Goal: Book appointment/travel/reservation

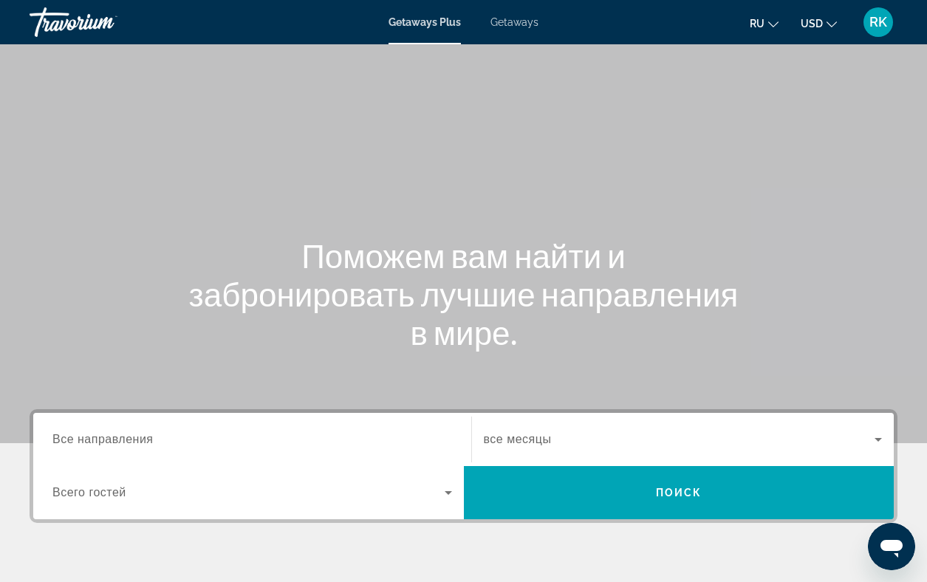
click at [771, 27] on button "ru English Español Français Italiano Português русский" at bounding box center [764, 23] width 29 height 21
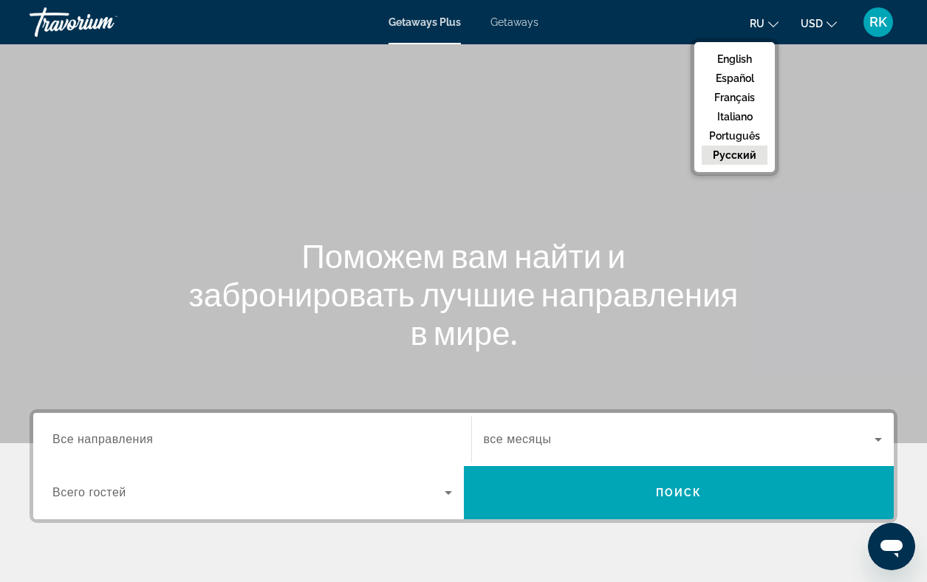
click at [643, 19] on div "ru English Español Français Italiano Português русский USD USD ($) MXN (Mex$) C…" at bounding box center [725, 22] width 344 height 31
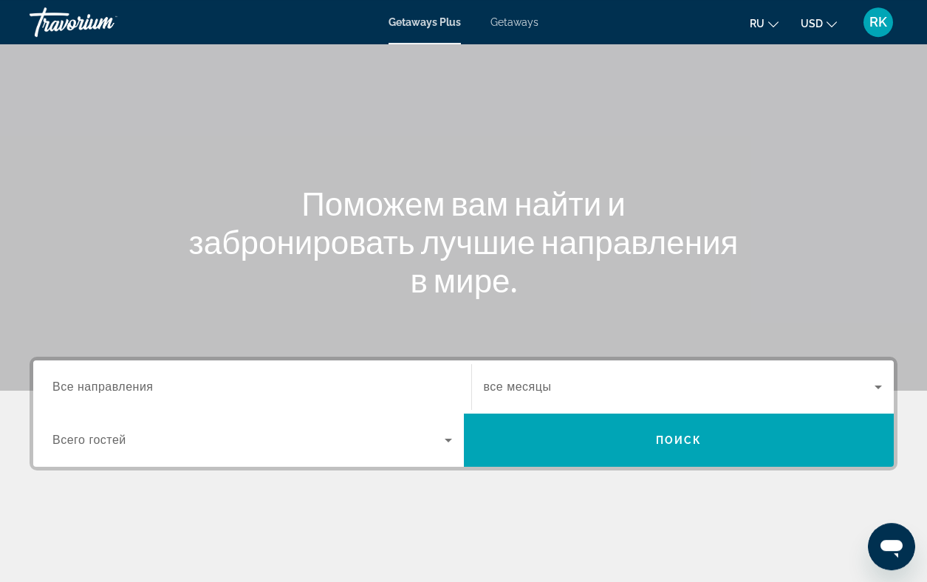
scroll to position [59, 0]
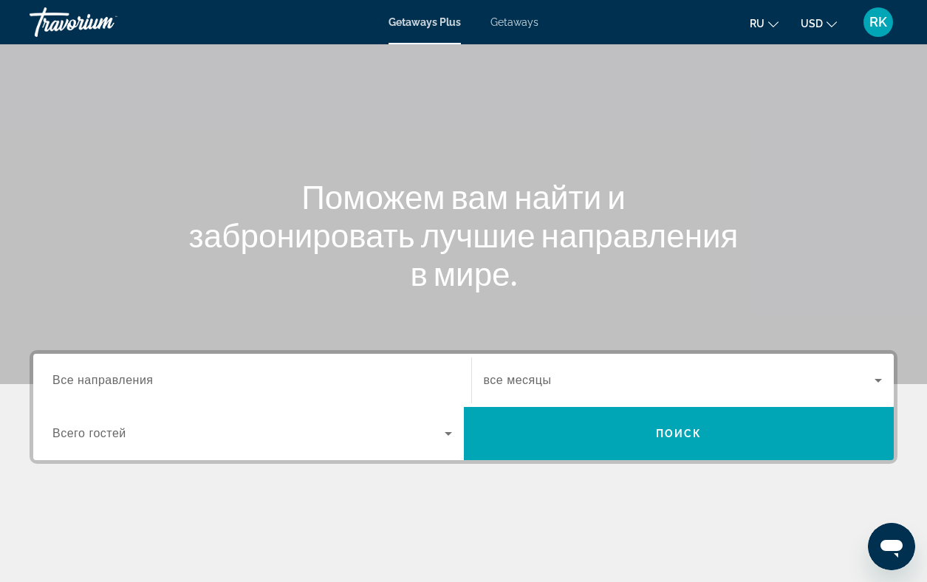
click at [108, 379] on span "Все направления" at bounding box center [102, 380] width 101 height 13
click at [108, 379] on input "Destination Все направления" at bounding box center [252, 381] width 400 height 18
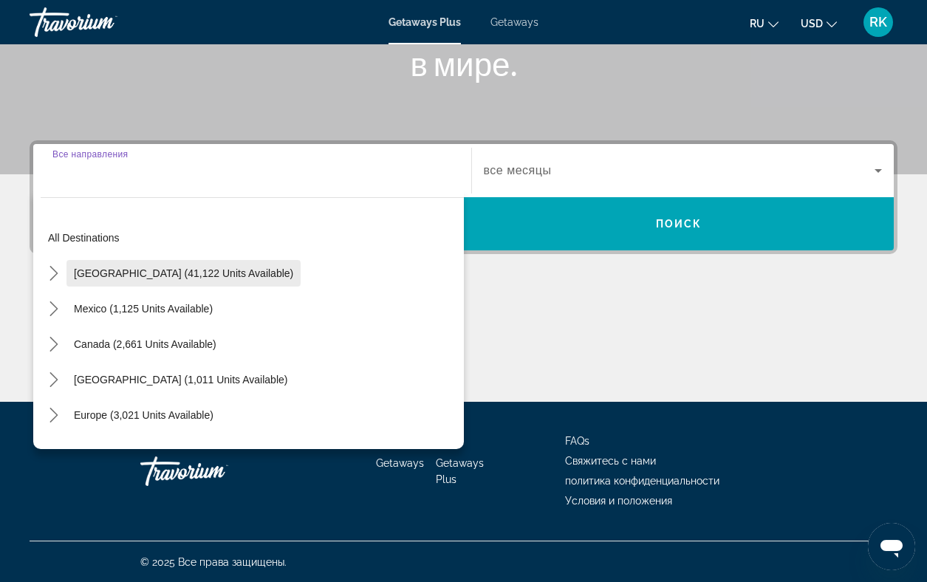
scroll to position [270, 0]
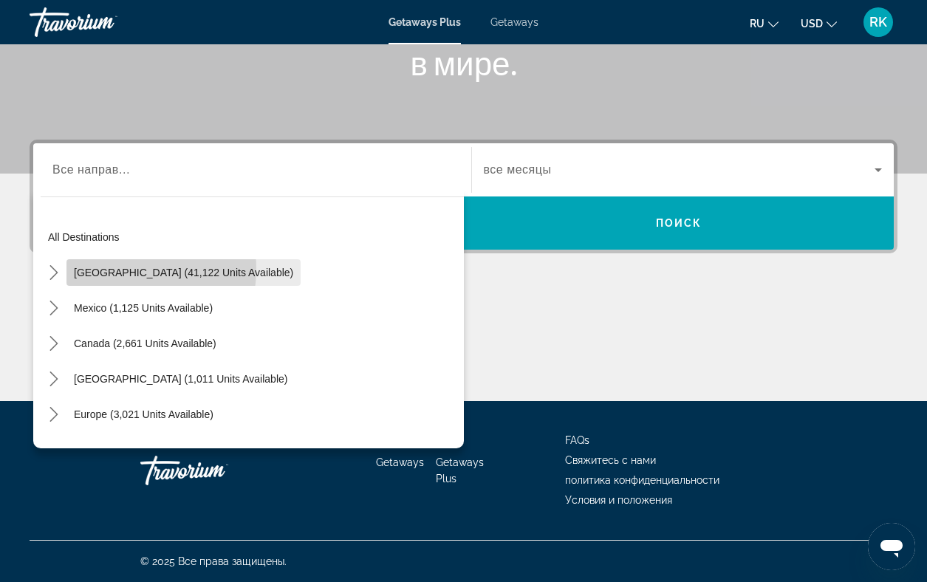
click at [117, 269] on span "[GEOGRAPHIC_DATA] (41,122 units available)" at bounding box center [183, 273] width 219 height 12
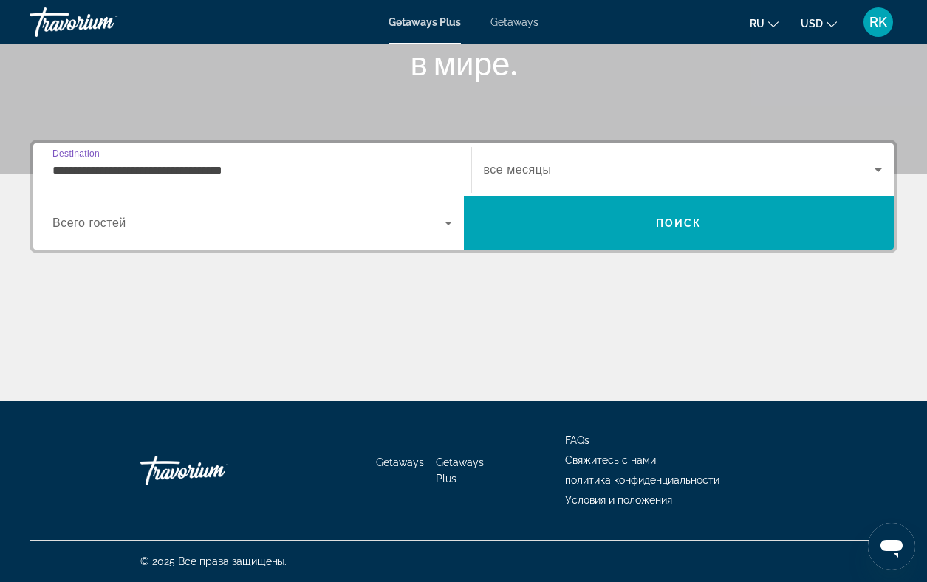
click at [115, 166] on input "**********" at bounding box center [252, 171] width 400 height 18
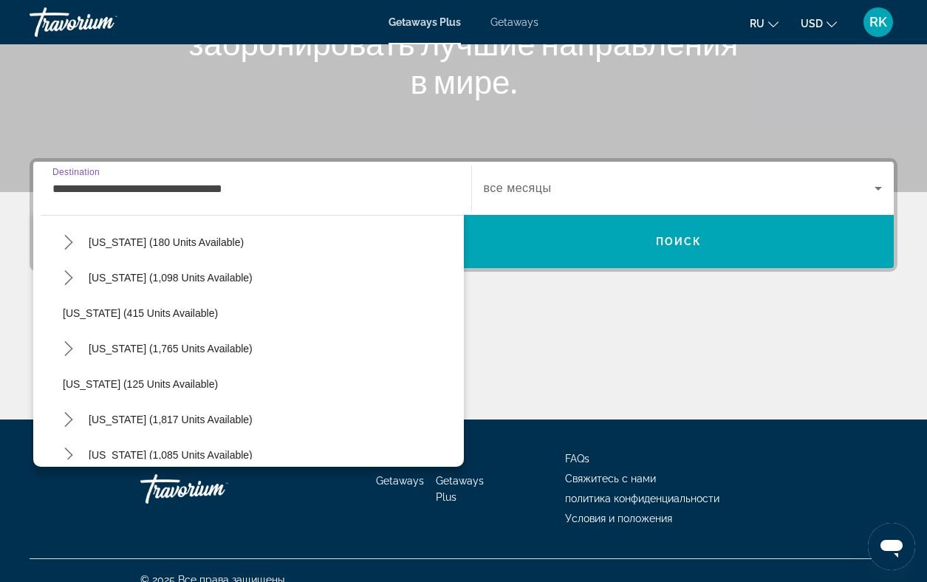
scroll to position [951, 0]
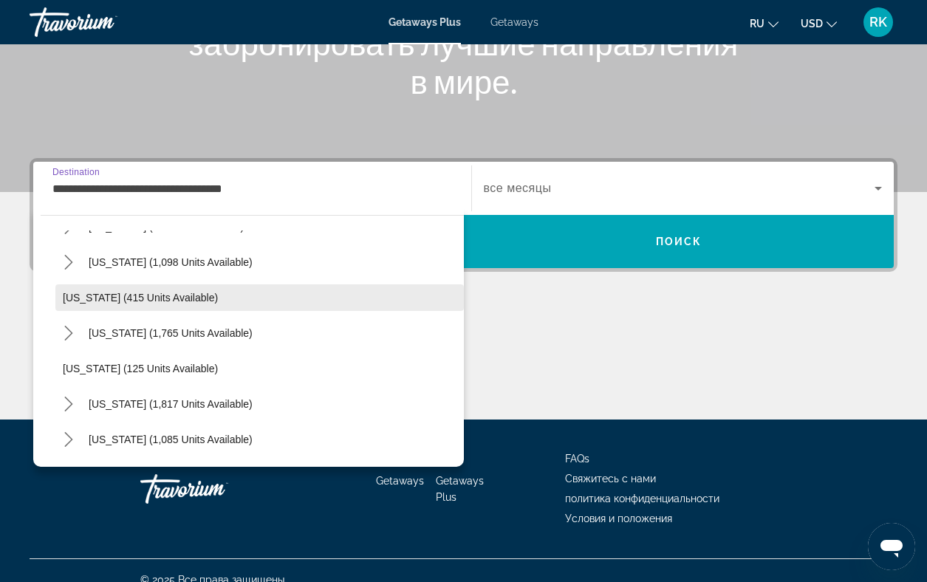
click at [119, 299] on span "[US_STATE] (415 units available)" at bounding box center [140, 298] width 155 height 12
type input "**********"
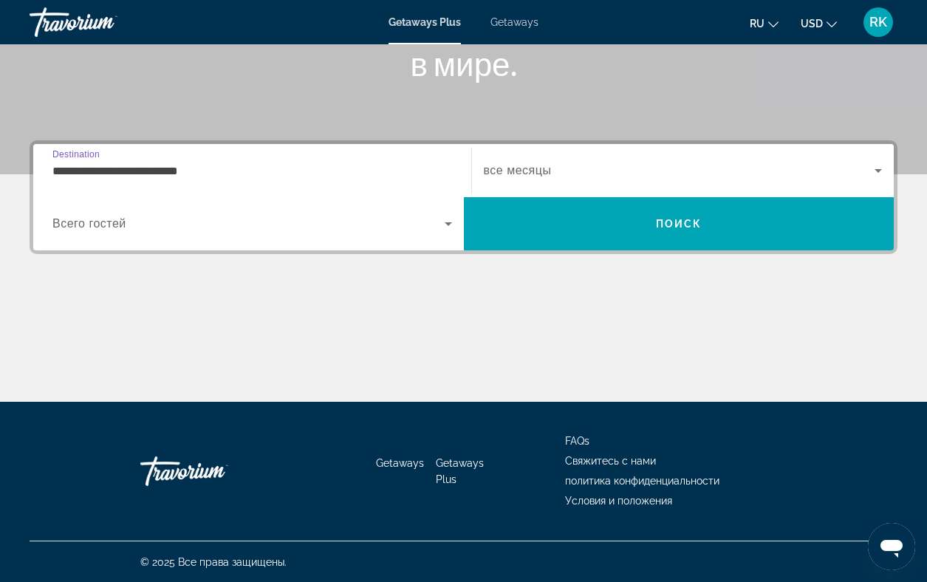
scroll to position [270, 0]
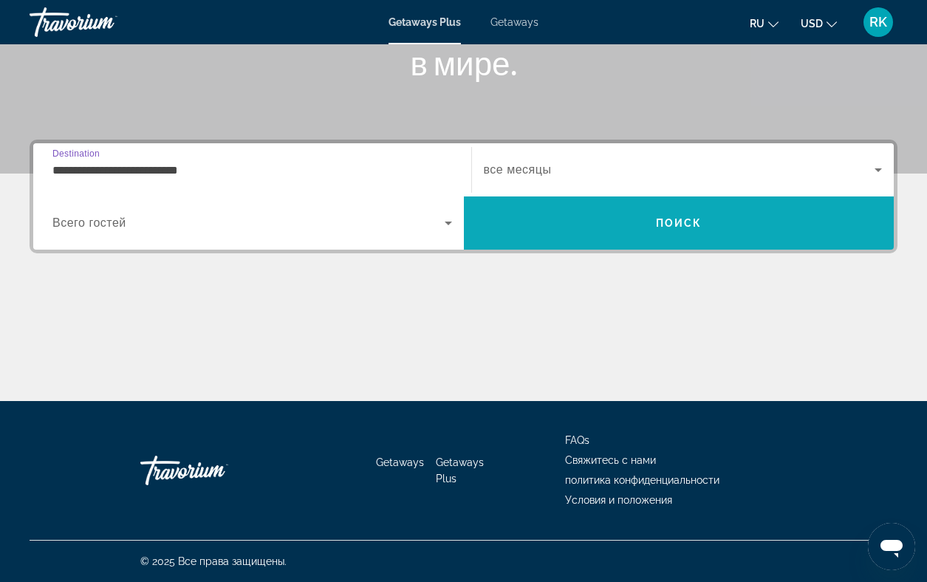
click at [691, 222] on span "Поиск" at bounding box center [679, 223] width 47 height 12
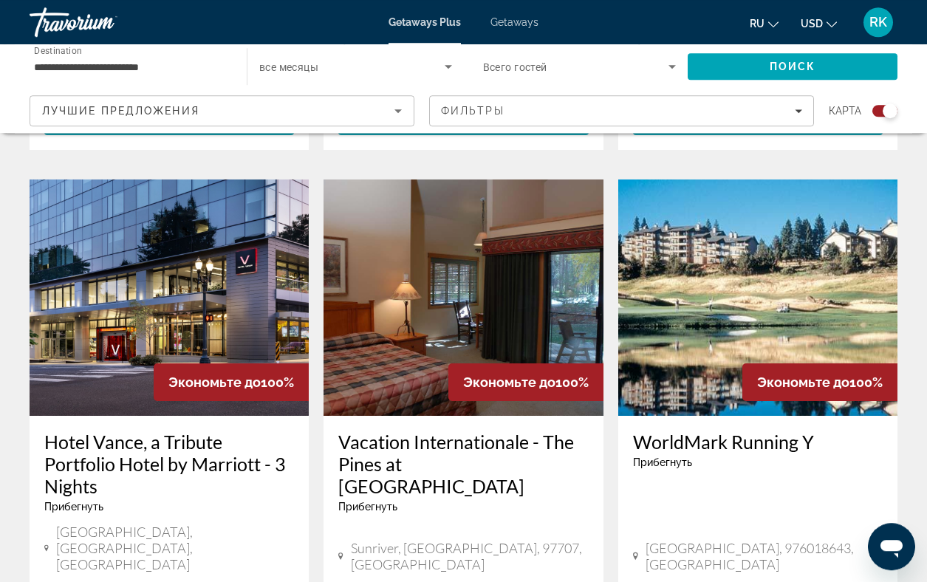
scroll to position [993, 0]
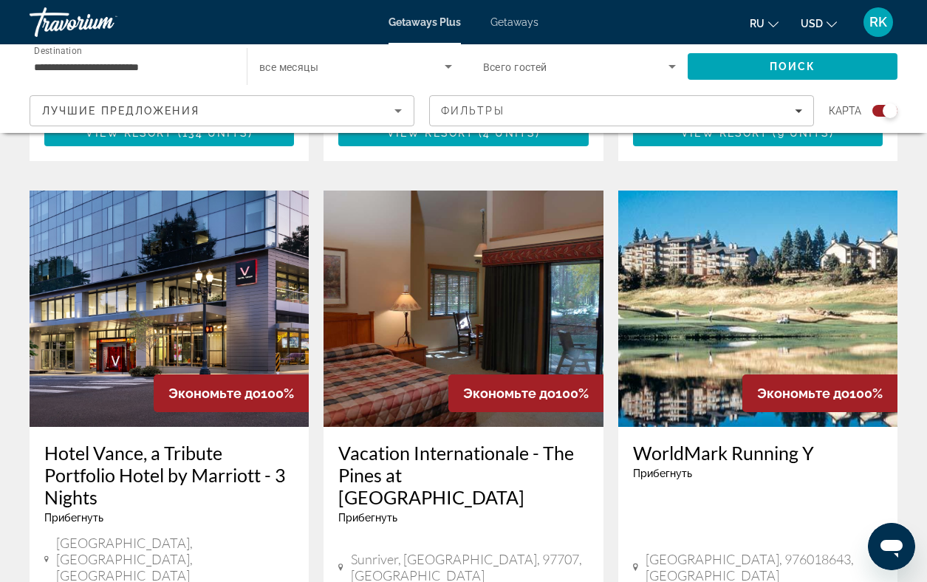
click at [202, 252] on img "Main content" at bounding box center [169, 309] width 279 height 236
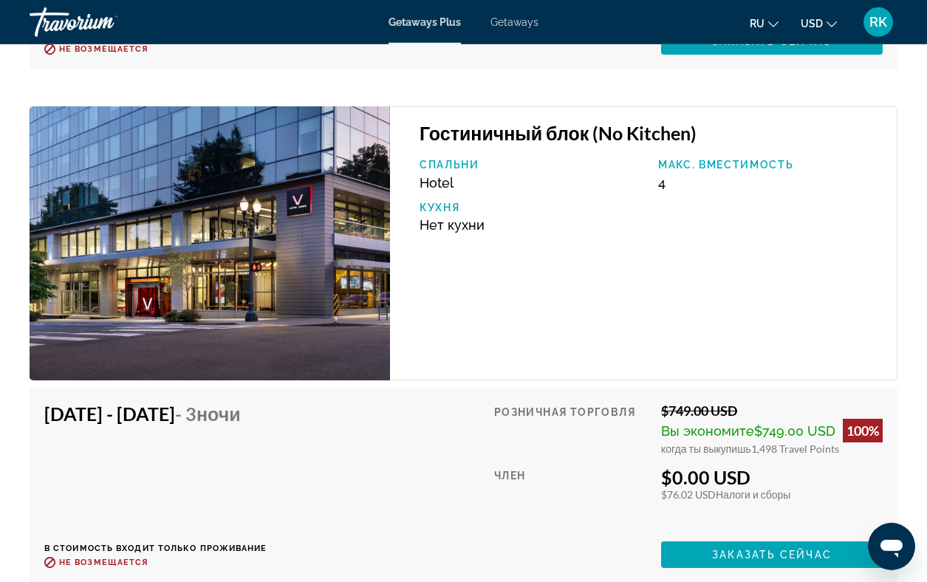
scroll to position [5390, 0]
